Goal: Information Seeking & Learning: Compare options

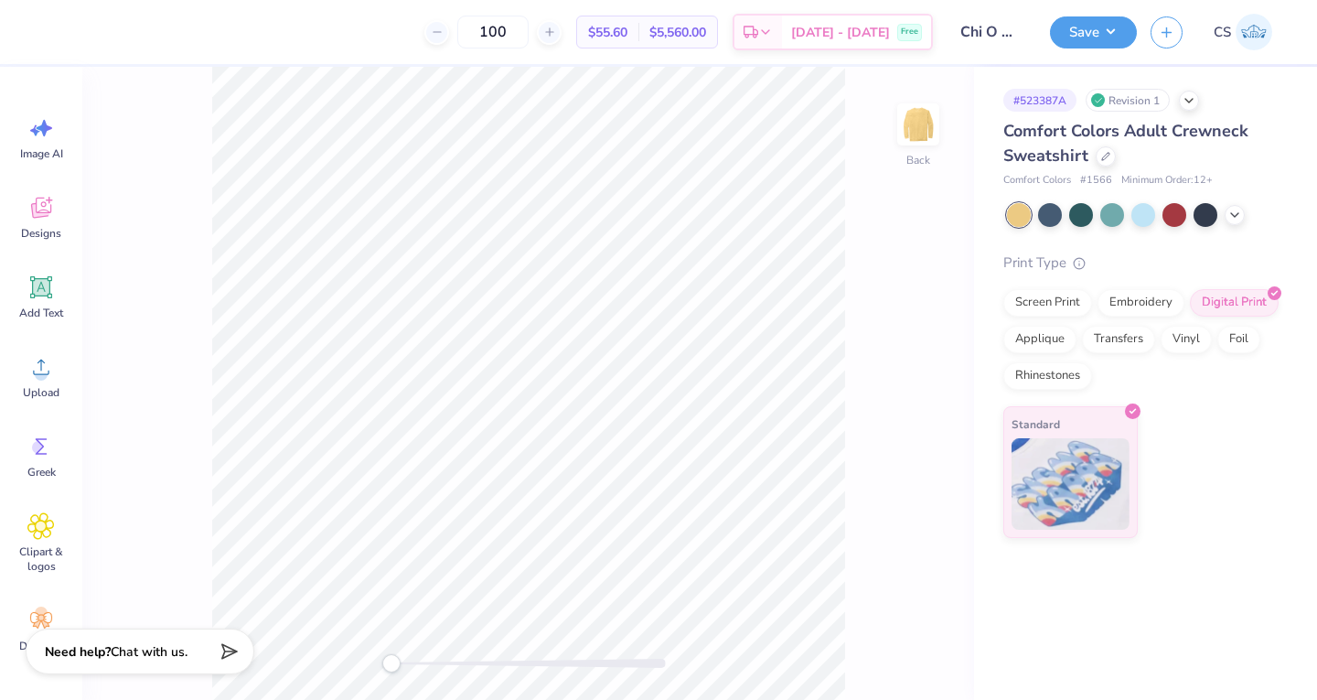
click at [1101, 152] on icon at bounding box center [1105, 156] width 9 height 9
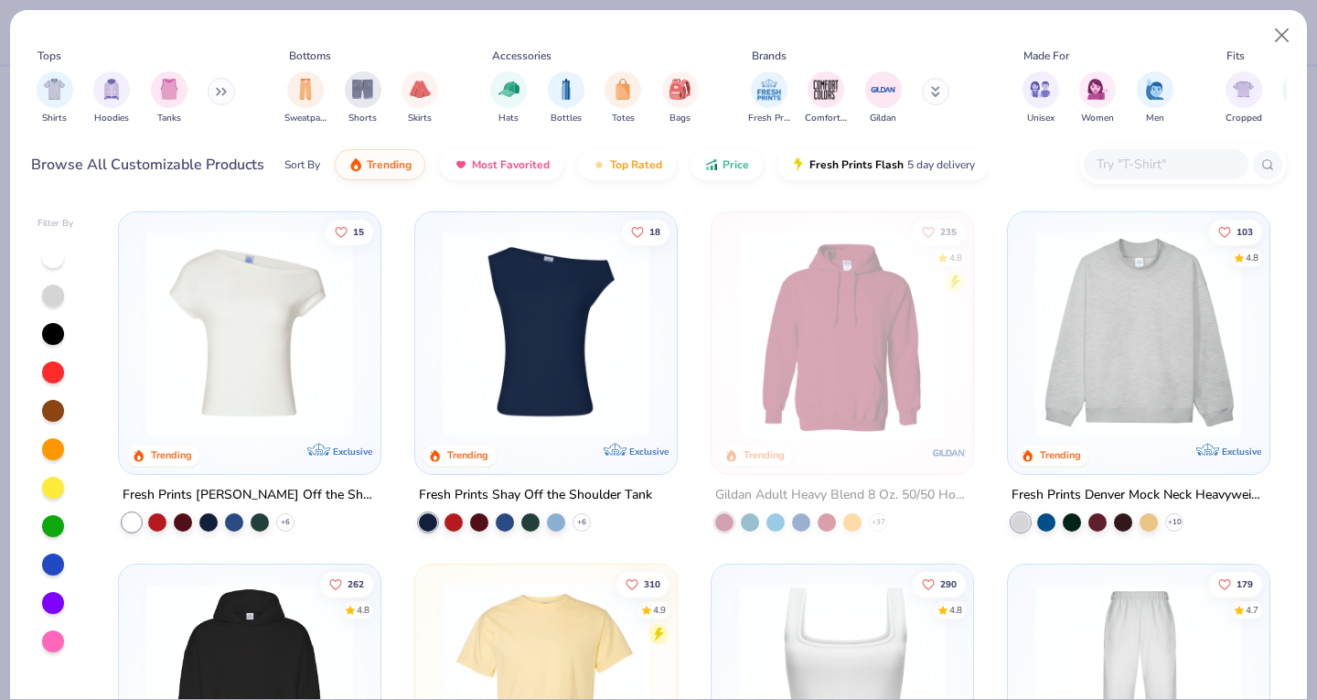
click at [220, 99] on button at bounding box center [221, 91] width 27 height 27
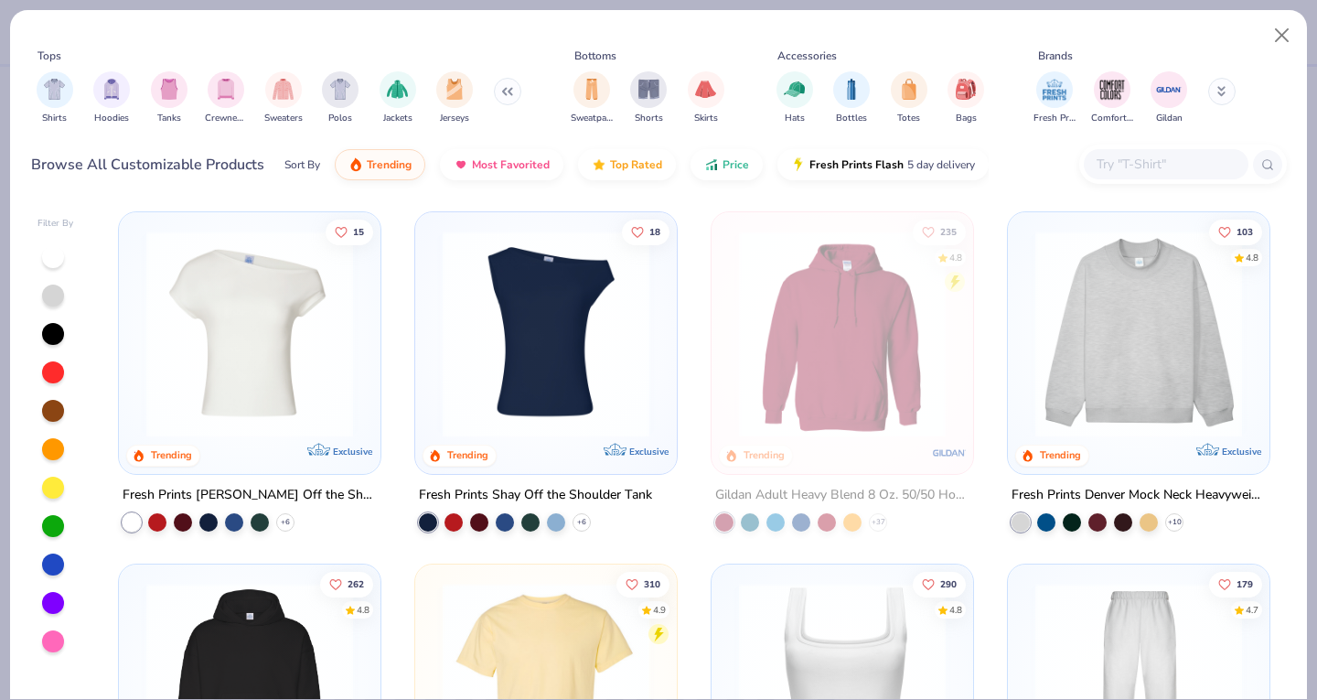
click at [220, 88] on img "filter for Crewnecks" at bounding box center [226, 89] width 20 height 21
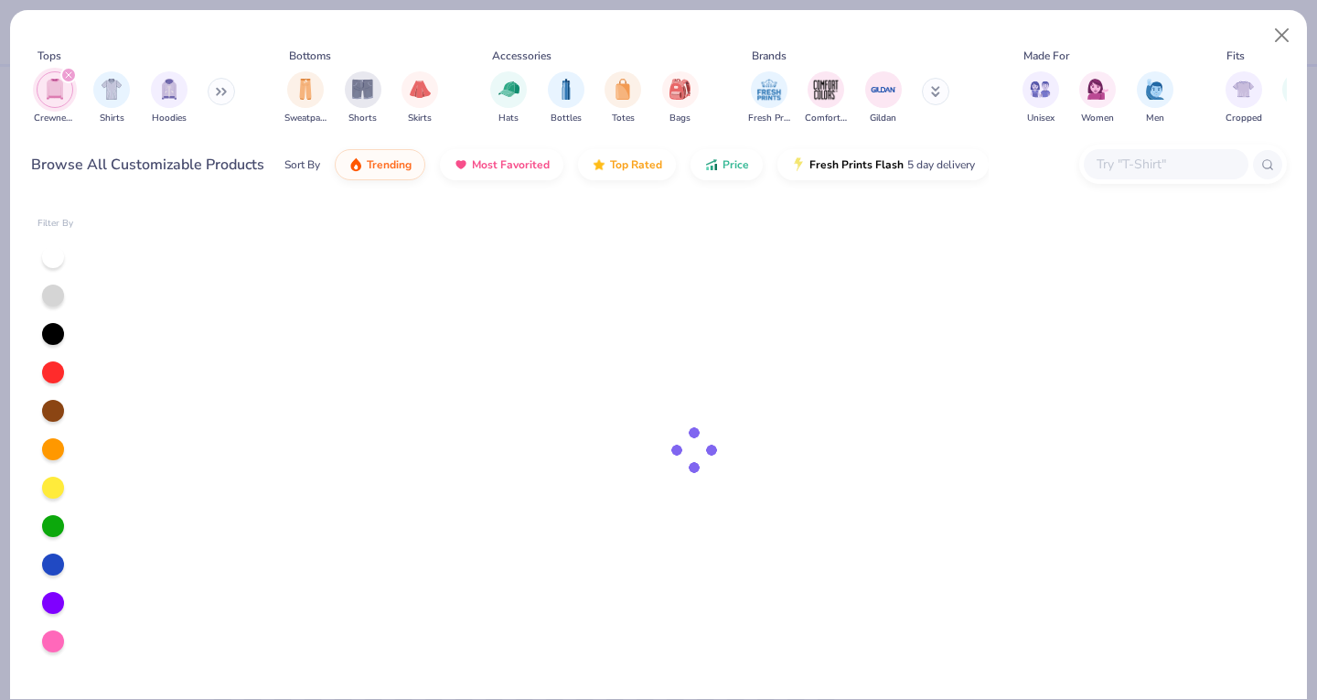
click at [217, 91] on button at bounding box center [221, 91] width 27 height 27
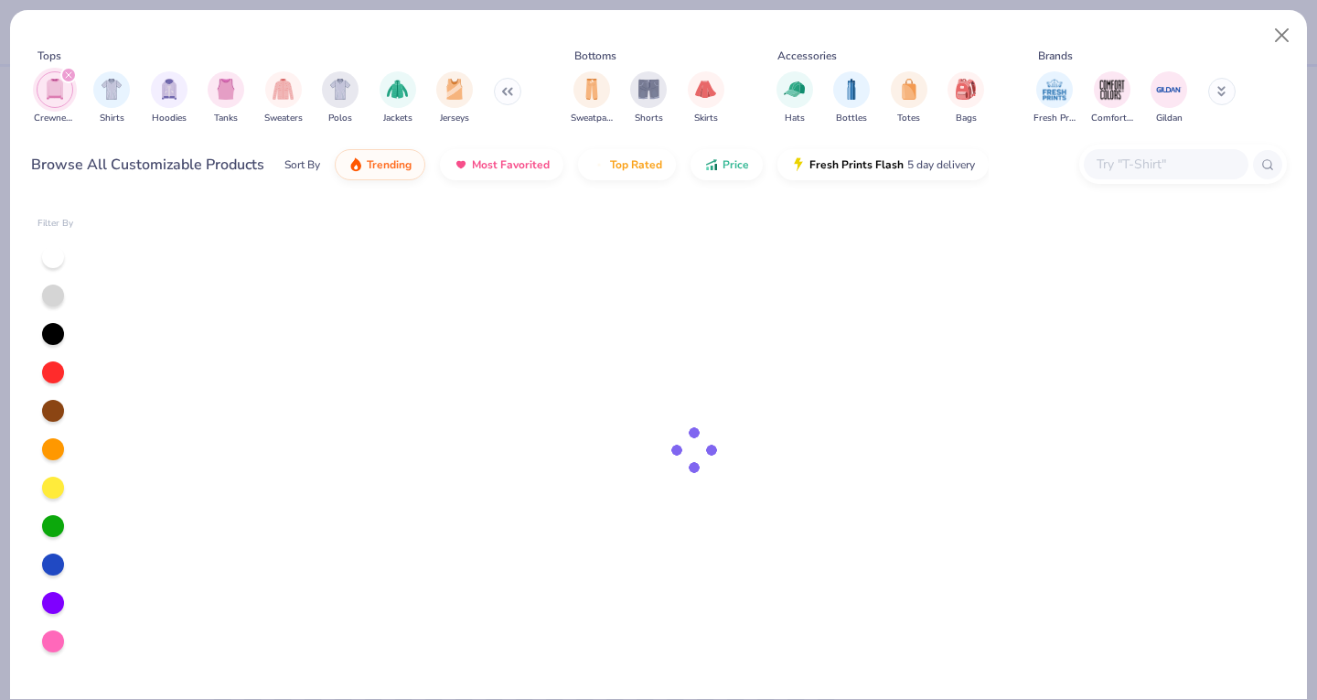
click at [282, 104] on div "filter for Sweaters" at bounding box center [283, 89] width 37 height 37
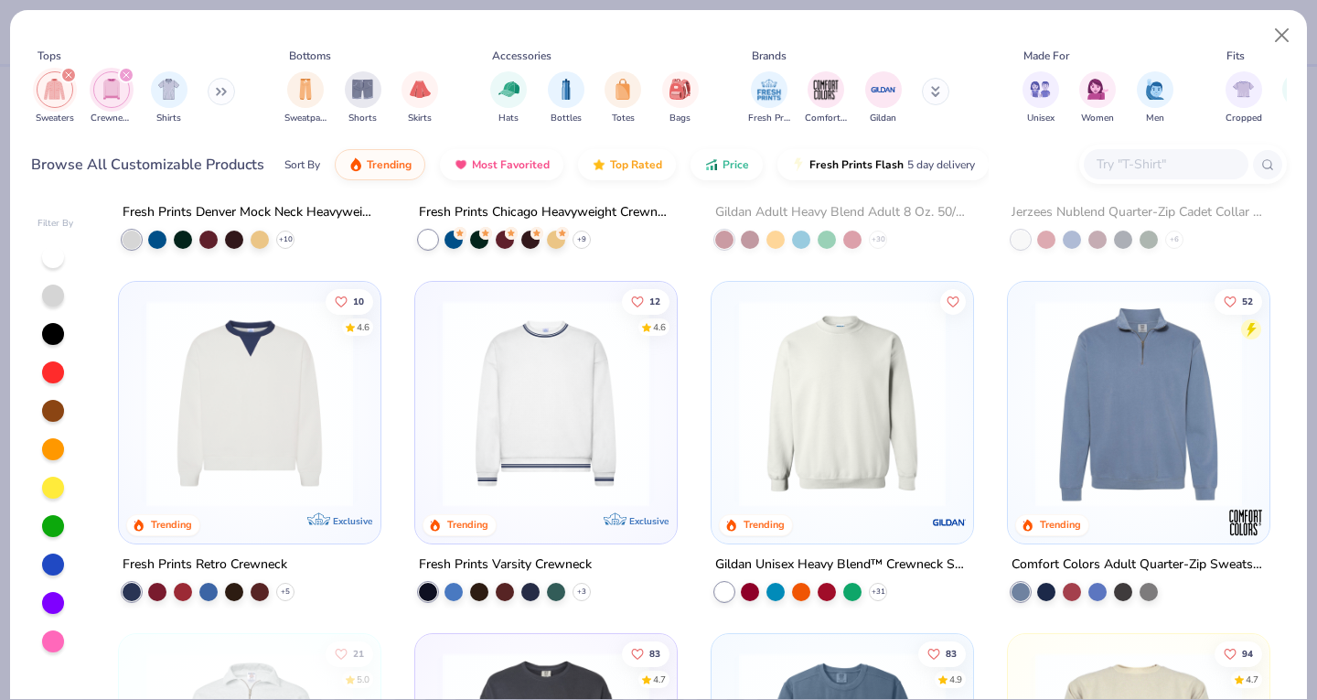
scroll to position [388, 0]
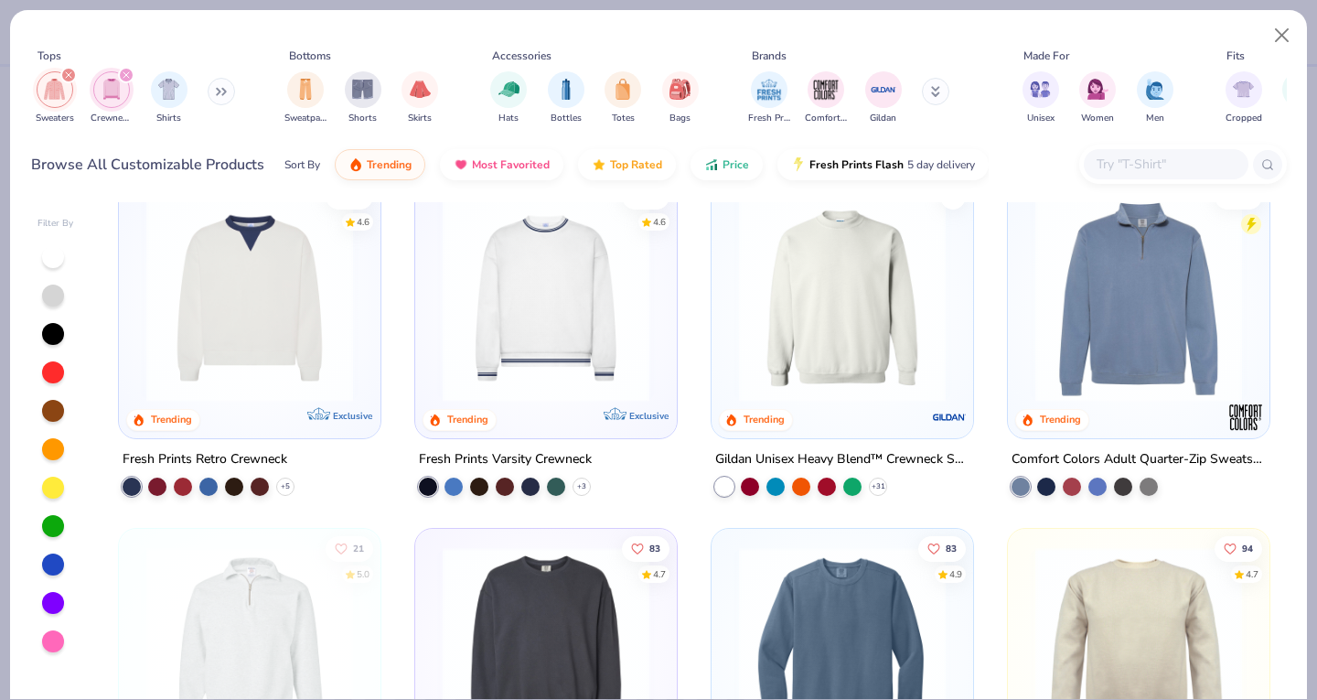
click at [791, 326] on img at bounding box center [842, 298] width 225 height 207
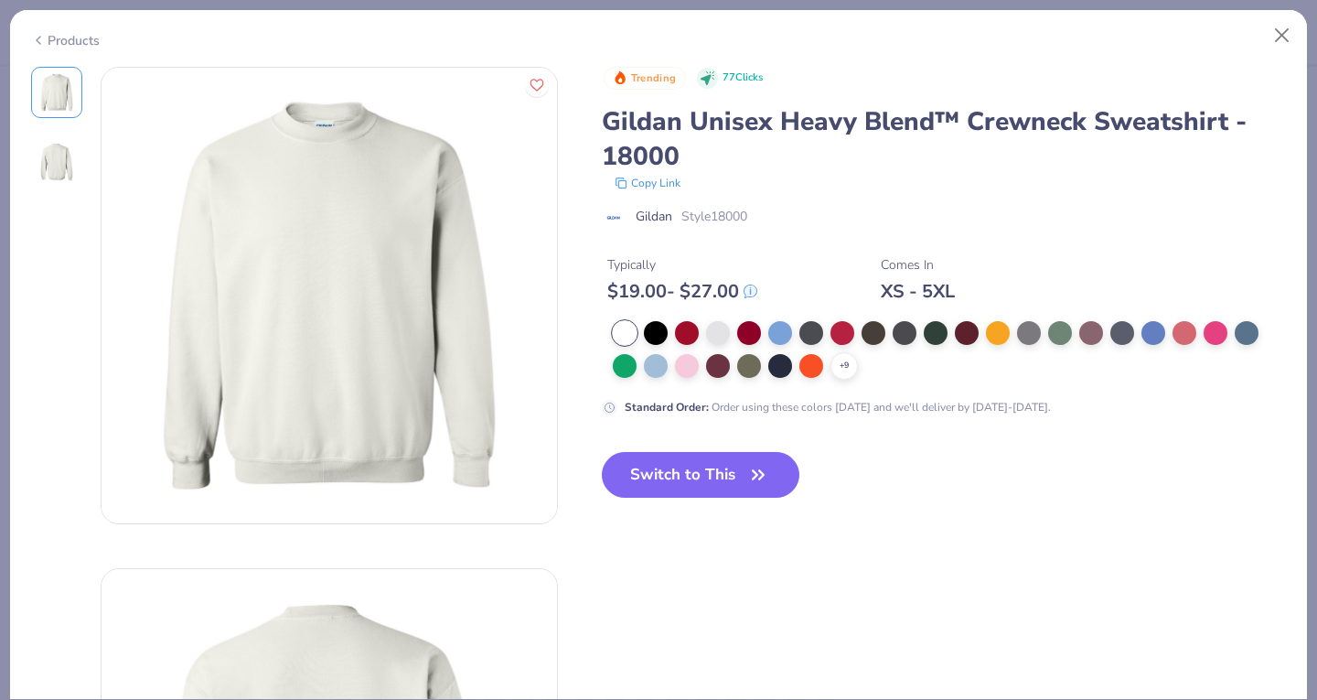
click at [718, 336] on div at bounding box center [718, 333] width 24 height 24
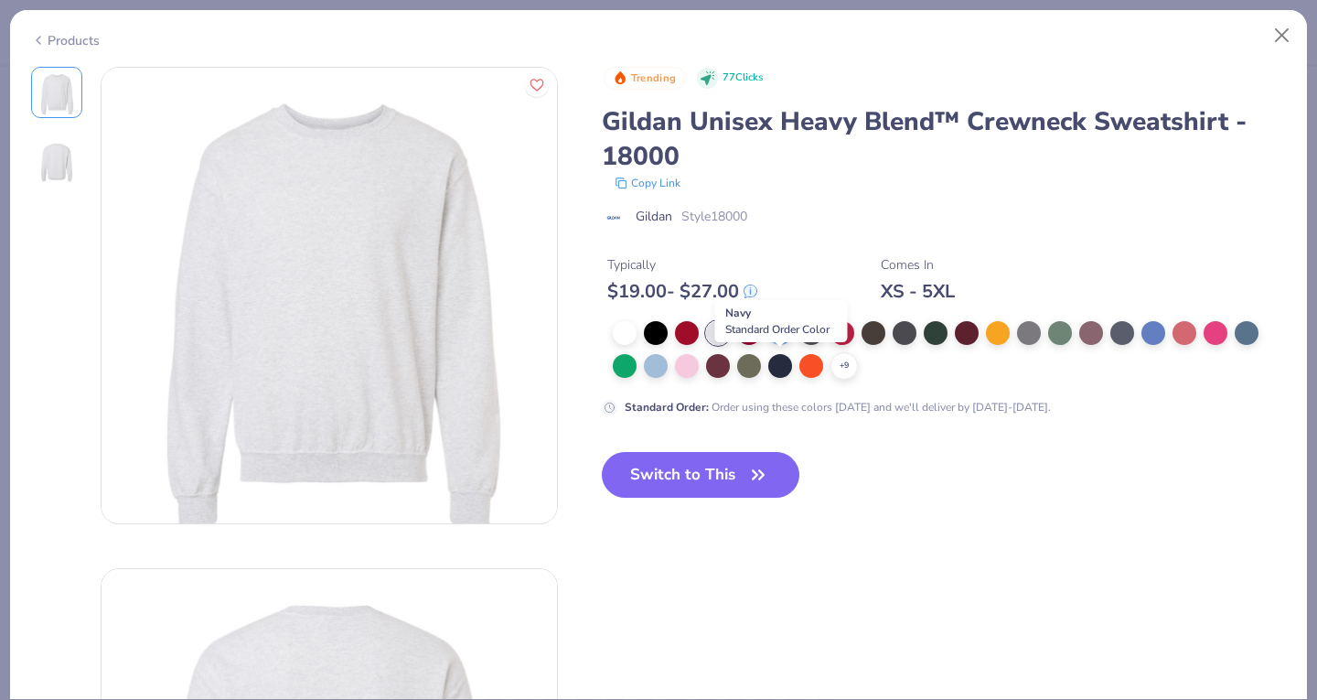
click at [774, 371] on div at bounding box center [780, 366] width 24 height 24
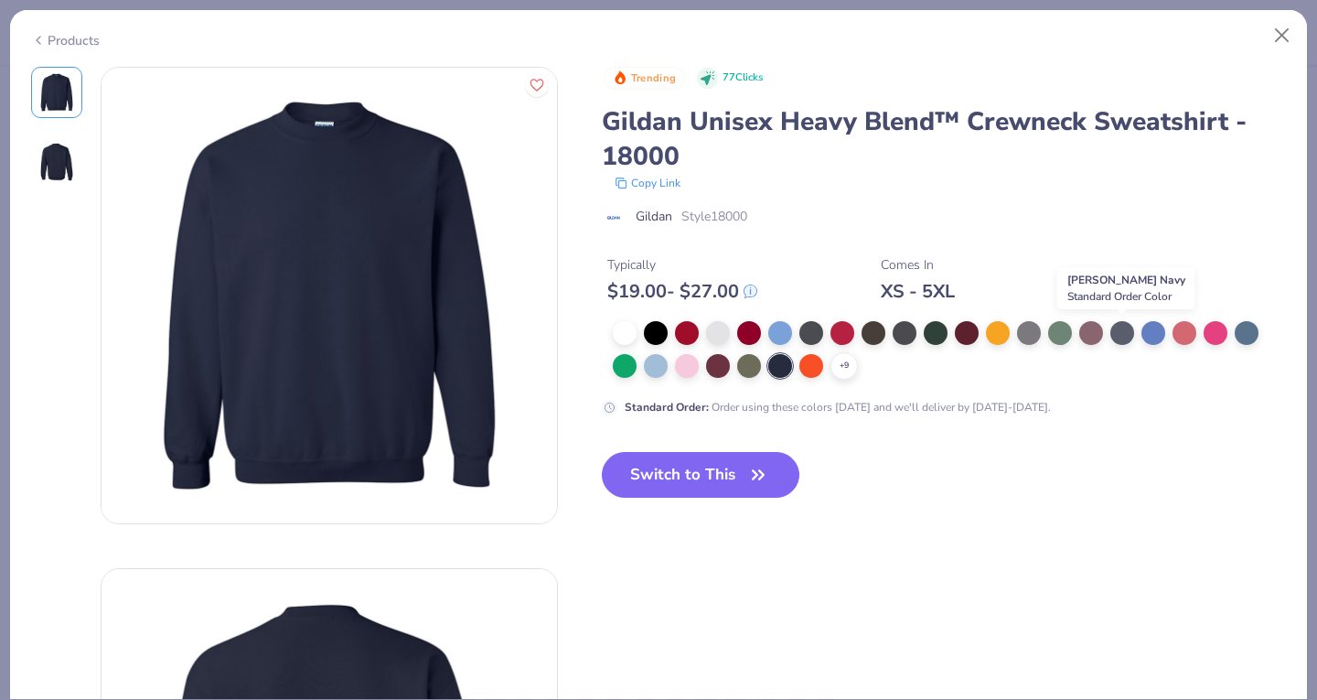
click at [1118, 333] on div at bounding box center [1122, 333] width 24 height 24
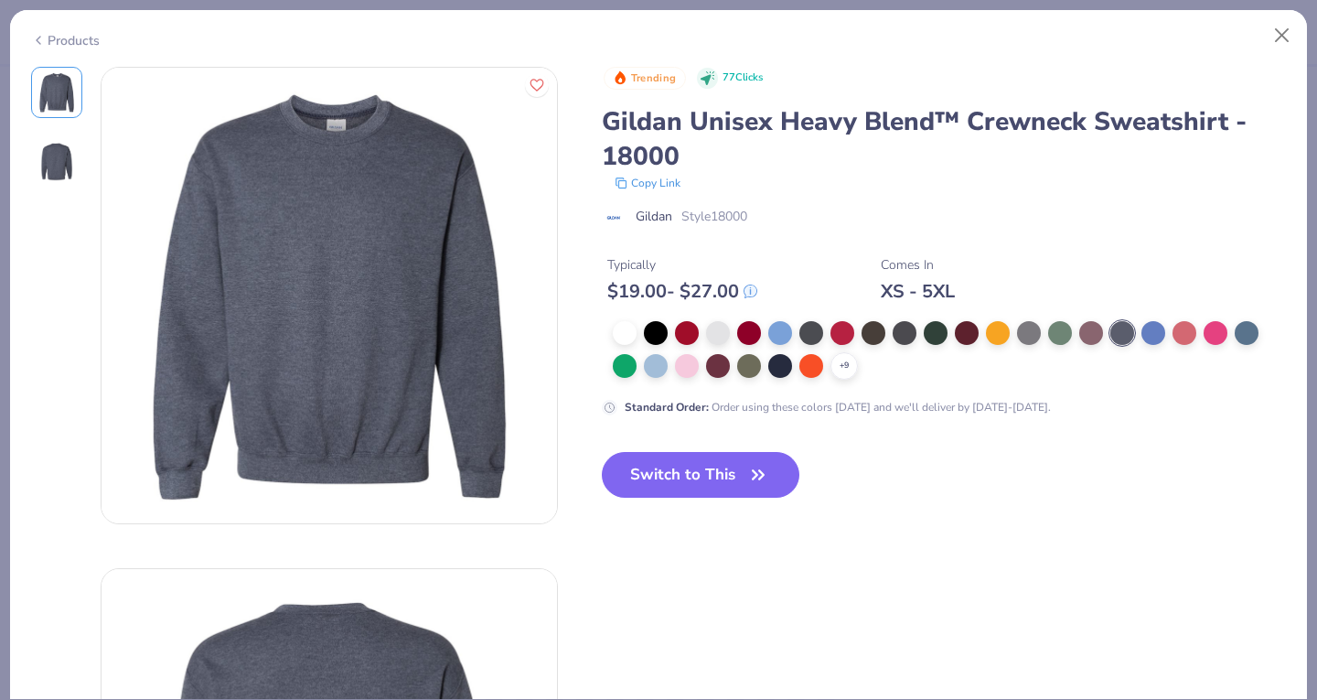
click at [0, 0] on icon at bounding box center [0, 0] width 0 height 0
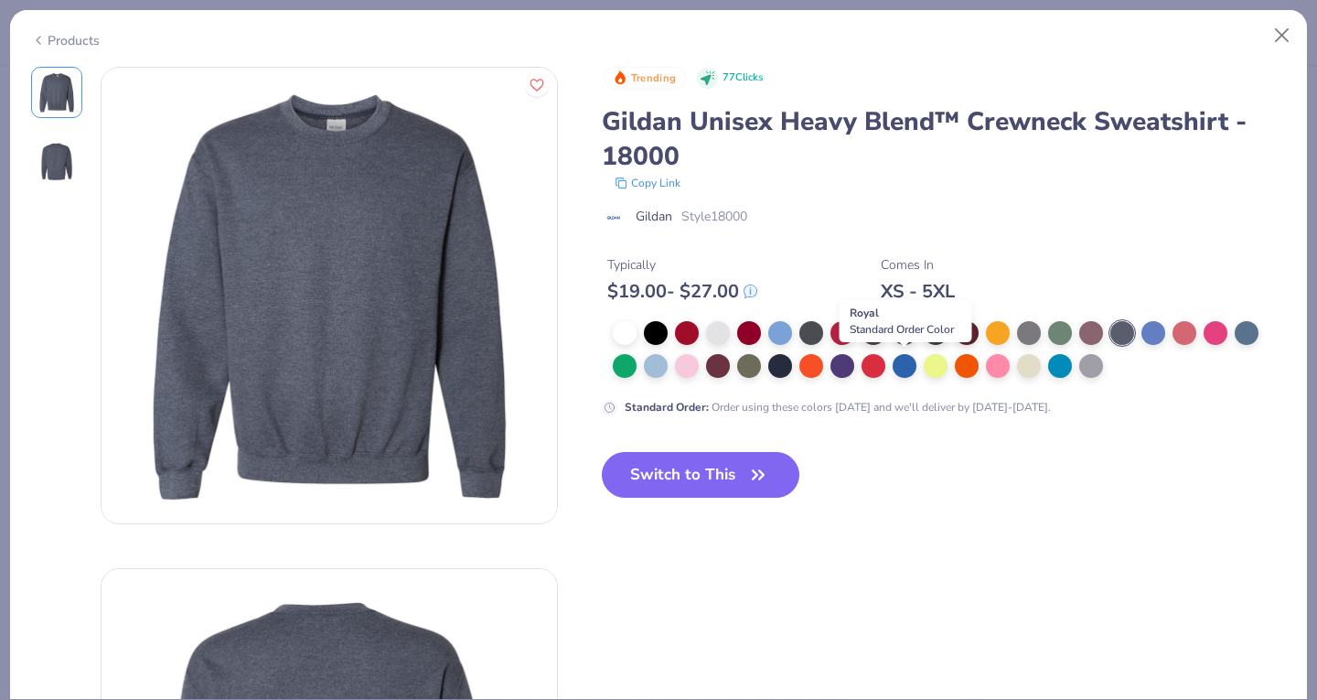
click at [910, 370] on div at bounding box center [905, 366] width 24 height 24
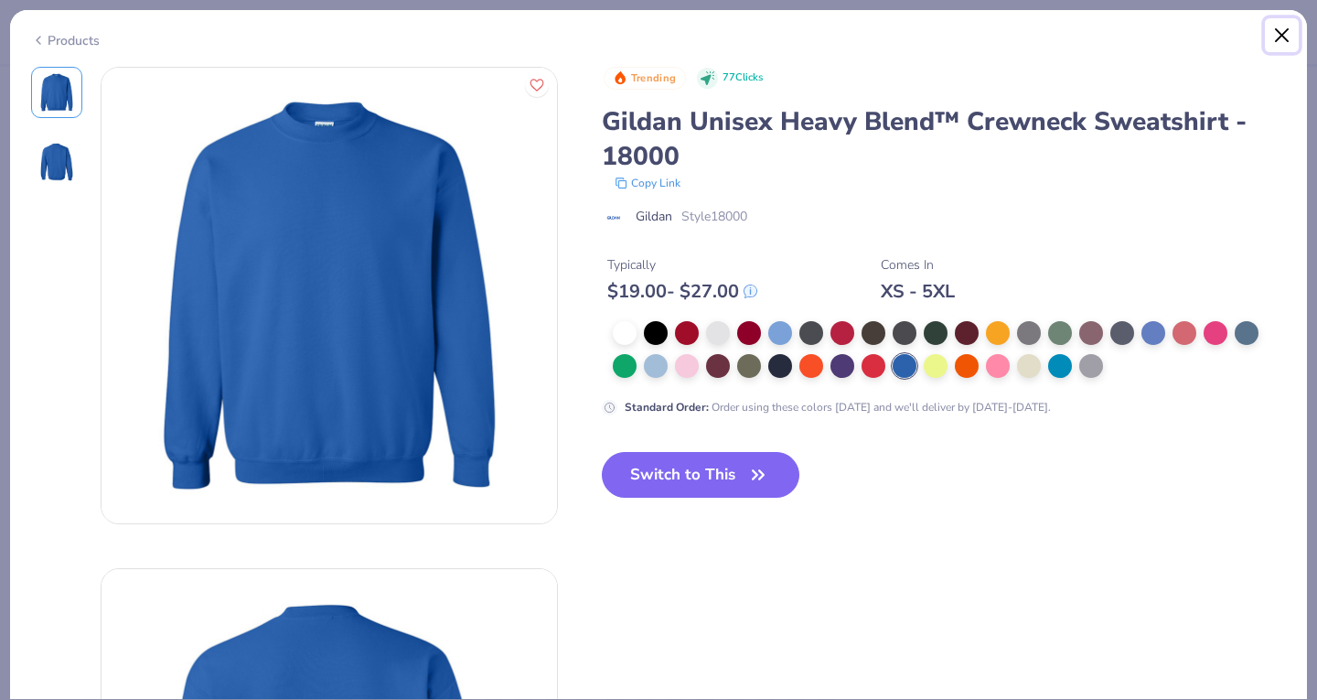
click at [1283, 35] on button "Close" at bounding box center [1282, 35] width 35 height 35
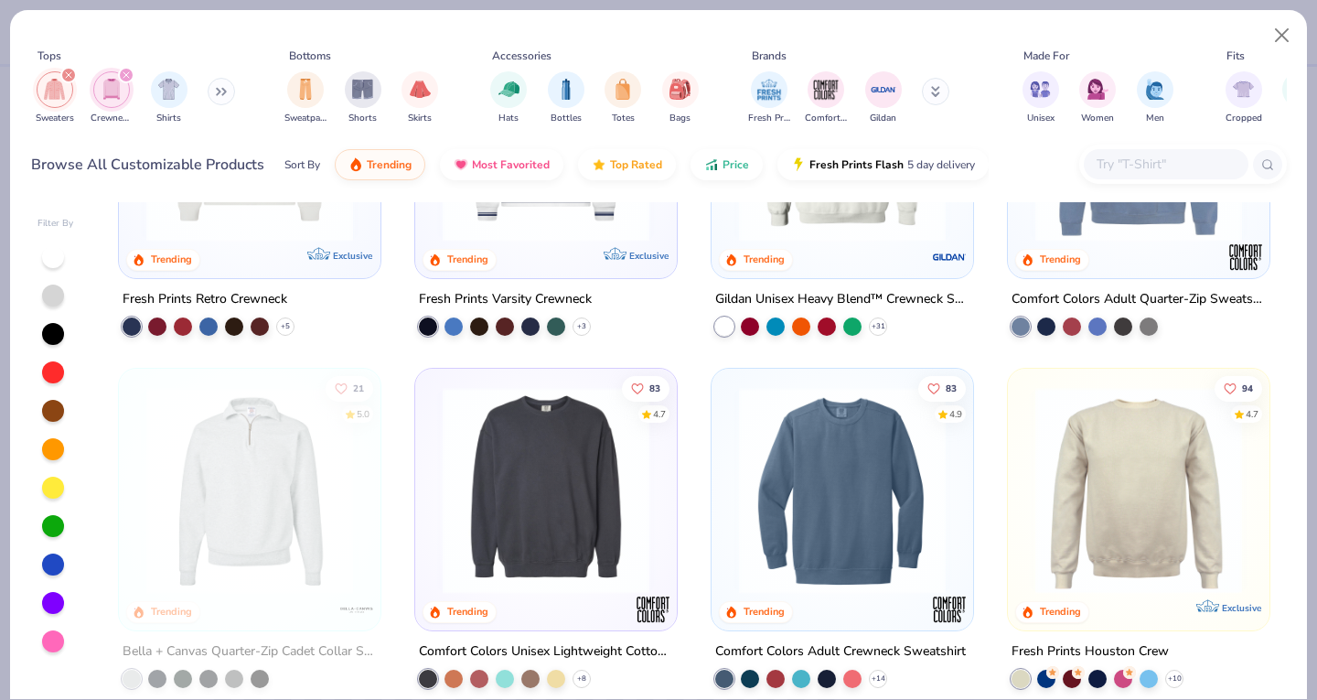
scroll to position [622, 0]
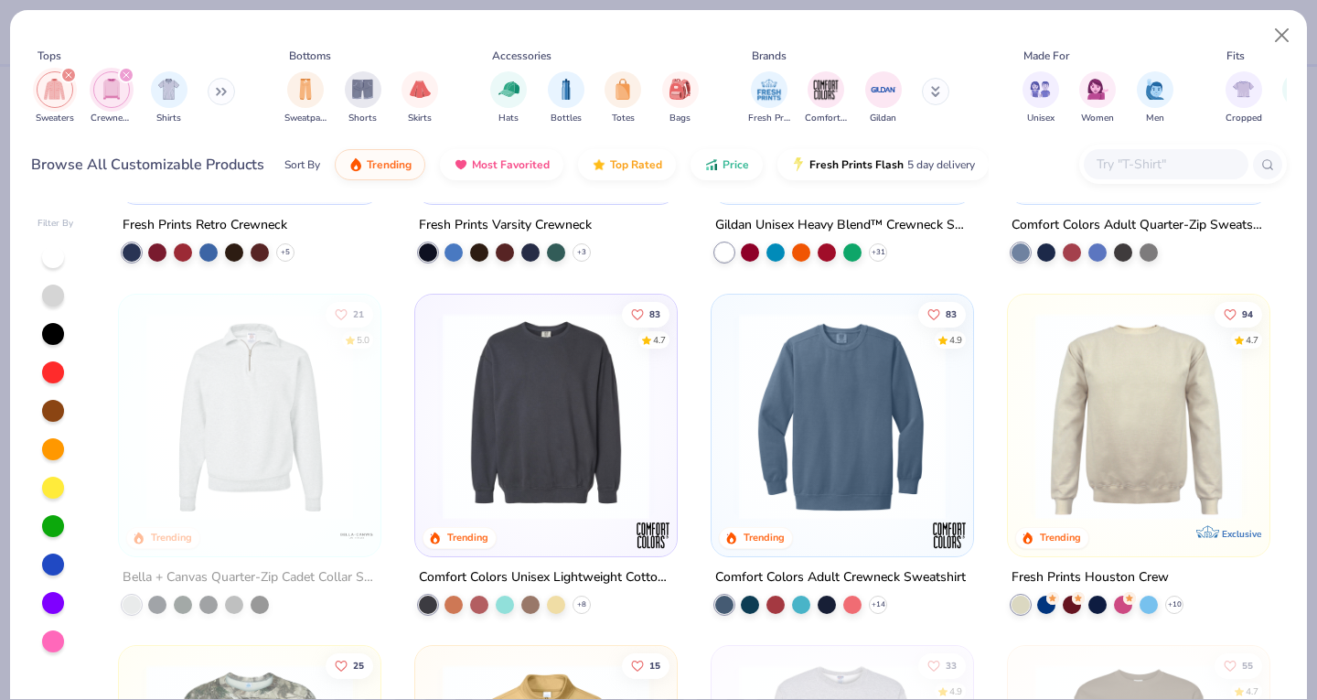
click at [487, 407] on img at bounding box center [545, 415] width 225 height 207
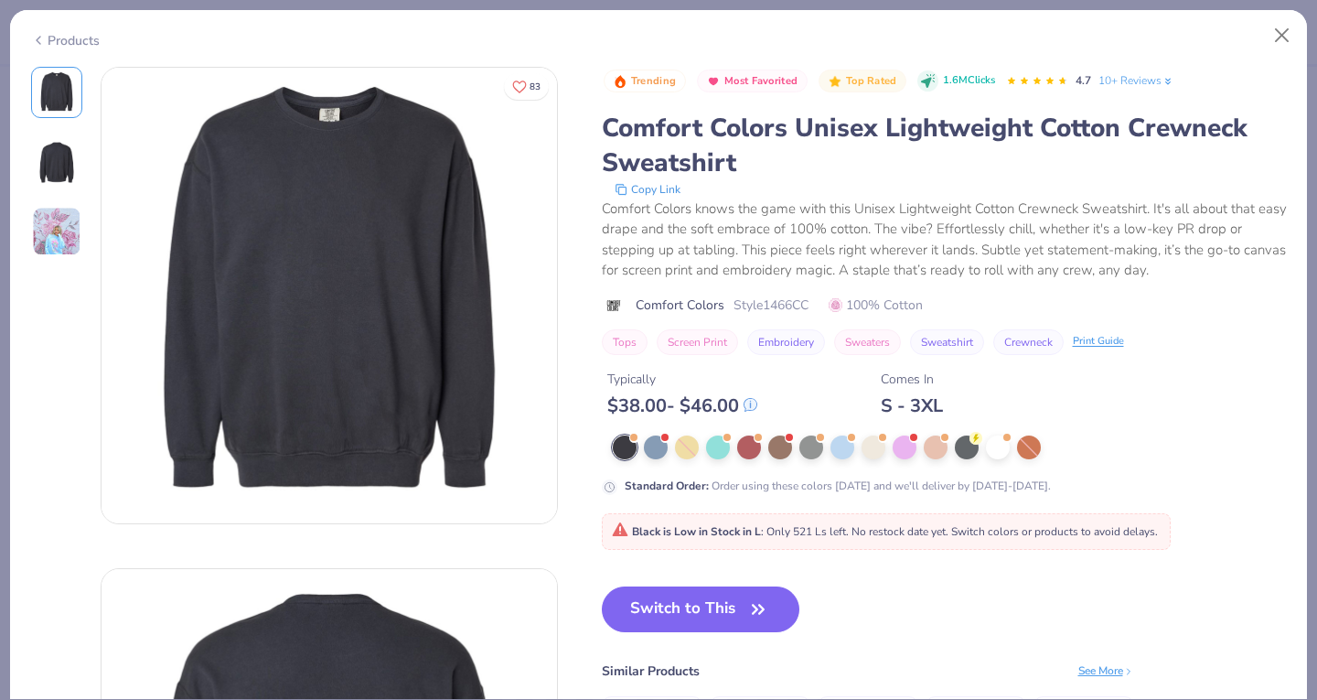
click at [658, 445] on div at bounding box center [656, 447] width 24 height 24
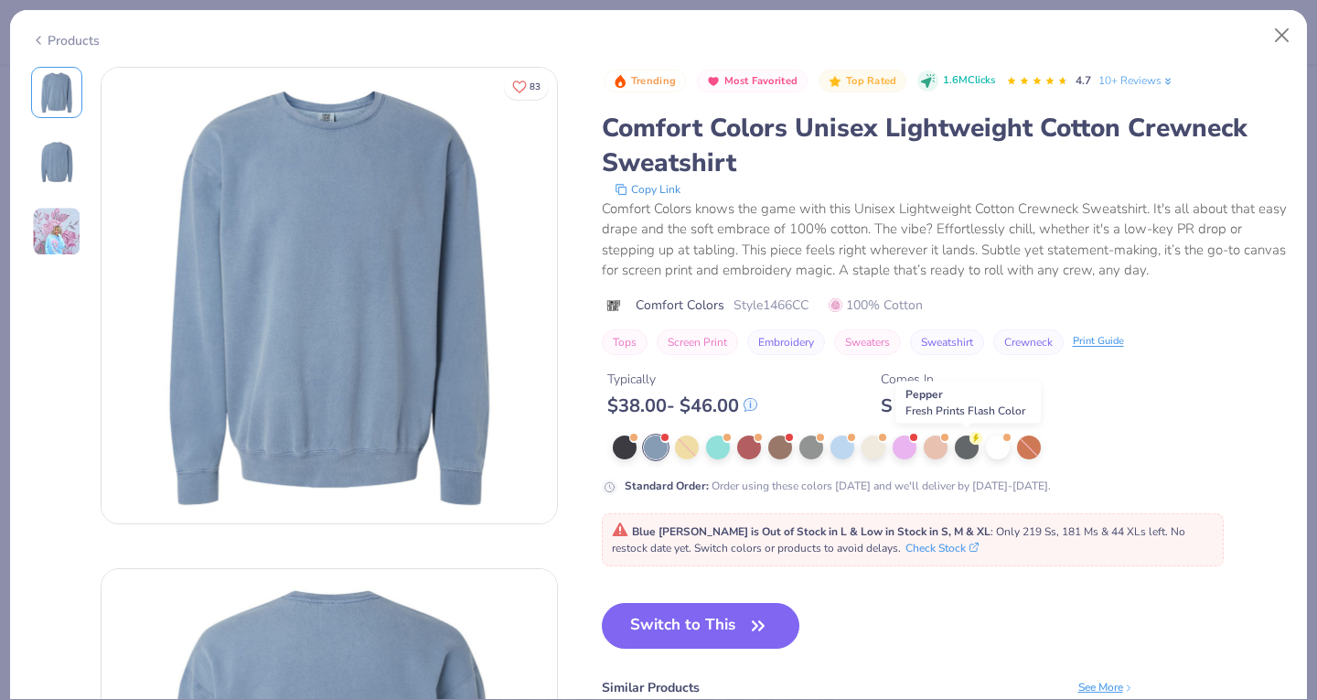
click at [968, 442] on div at bounding box center [967, 447] width 24 height 24
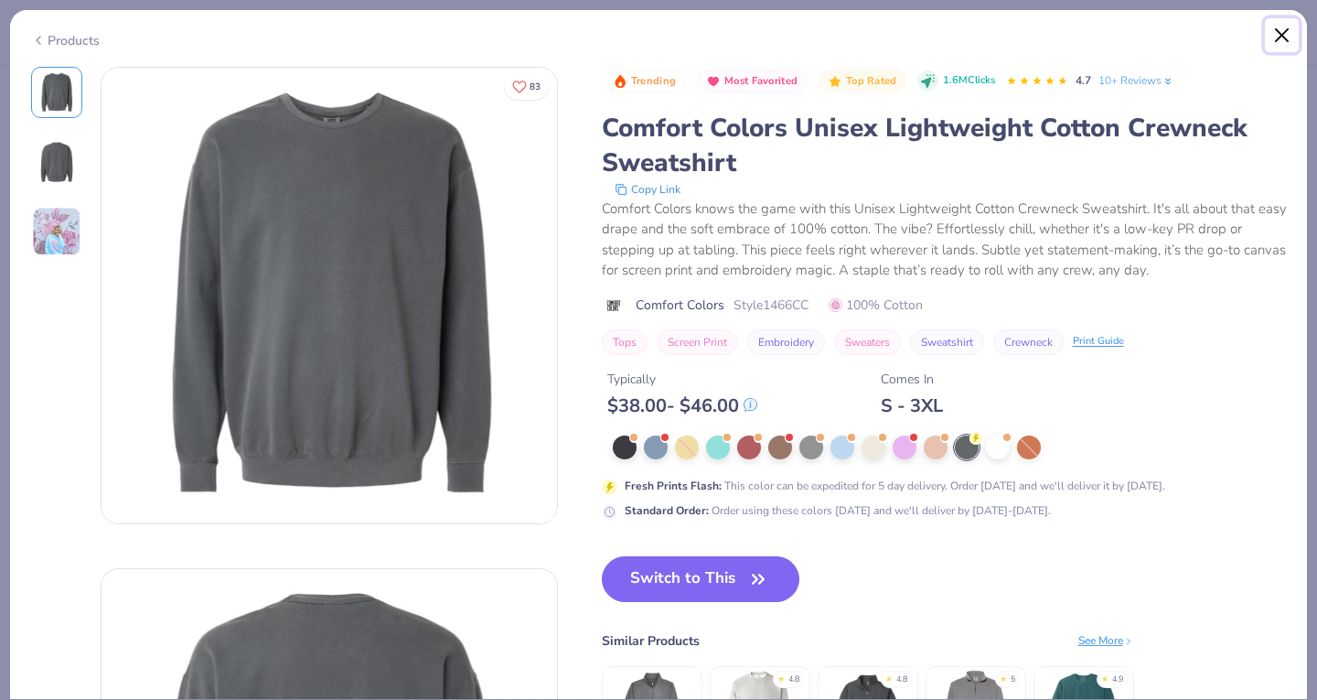
click at [1284, 36] on button "Close" at bounding box center [1282, 35] width 35 height 35
